Goal: Task Accomplishment & Management: Use online tool/utility

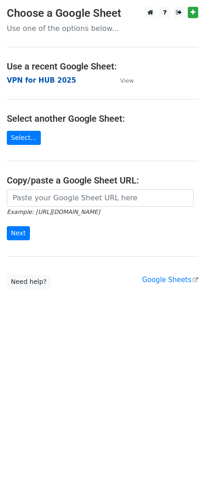
click at [43, 80] on strong "VPN for HUB 2025" at bounding box center [41, 80] width 69 height 8
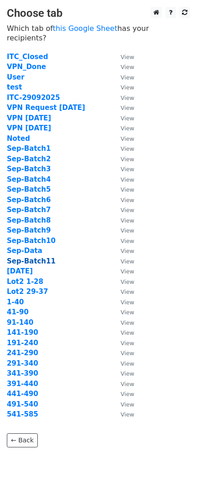
click at [34, 257] on strong "Sep-Batch11" at bounding box center [31, 261] width 49 height 8
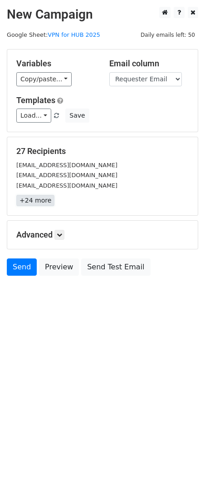
click at [30, 205] on link "+24 more" at bounding box center [35, 200] width 38 height 11
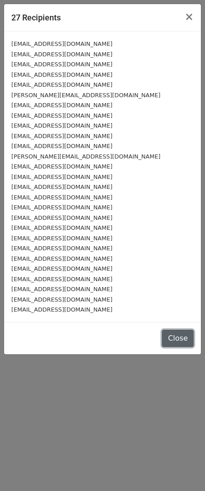
click at [179, 345] on button "Close" at bounding box center [178, 338] width 32 height 17
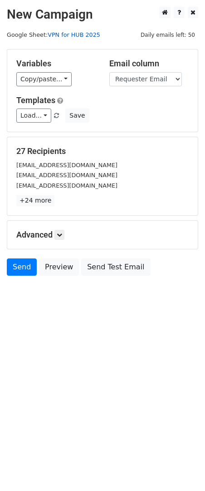
click at [53, 37] on link "VPN for HUB 2025" at bounding box center [74, 34] width 53 height 7
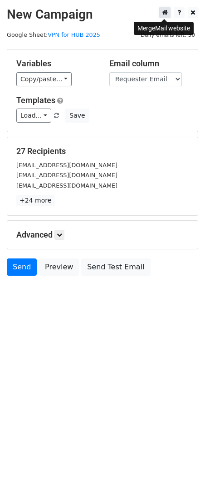
click at [162, 15] on icon at bounding box center [165, 12] width 6 height 6
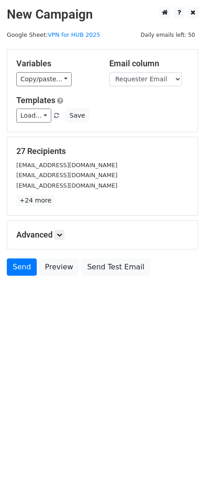
click at [137, 144] on div "27 Recipients [EMAIL_ADDRESS][DOMAIN_NAME] [DOMAIN_NAME][EMAIL_ADDRESS][DOMAIN_…" at bounding box center [102, 176] width 191 height 78
click at [23, 267] on link "Send" at bounding box center [22, 266] width 30 height 17
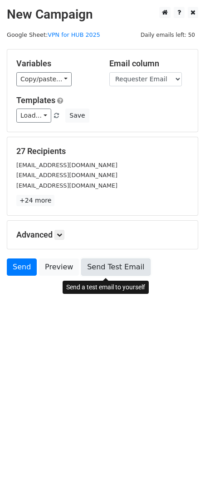
click at [92, 266] on link "Send Test Email" at bounding box center [115, 266] width 69 height 17
